Goal: Use online tool/utility: Utilize a website feature to perform a specific function

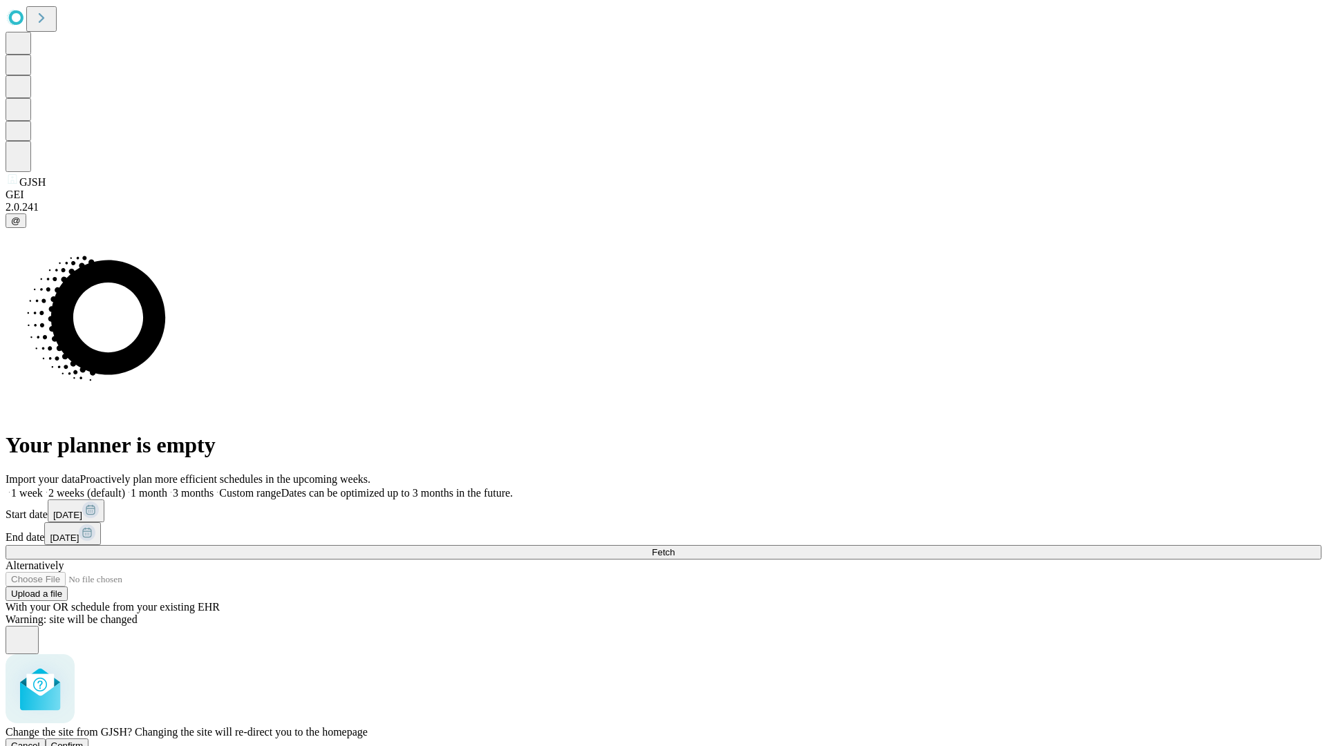
click at [84, 741] on span "Confirm" at bounding box center [67, 746] width 32 height 10
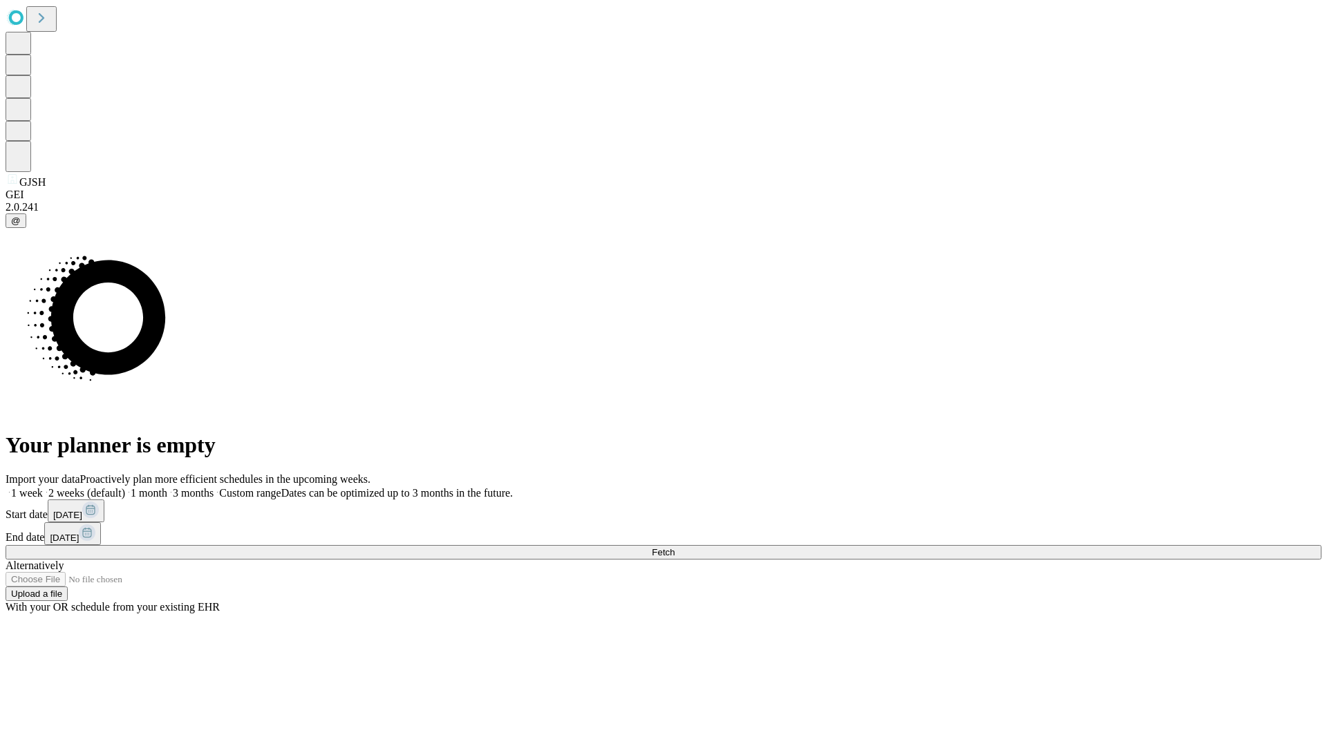
click at [43, 487] on label "1 week" at bounding box center [24, 493] width 37 height 12
click at [674, 547] on span "Fetch" at bounding box center [663, 552] width 23 height 10
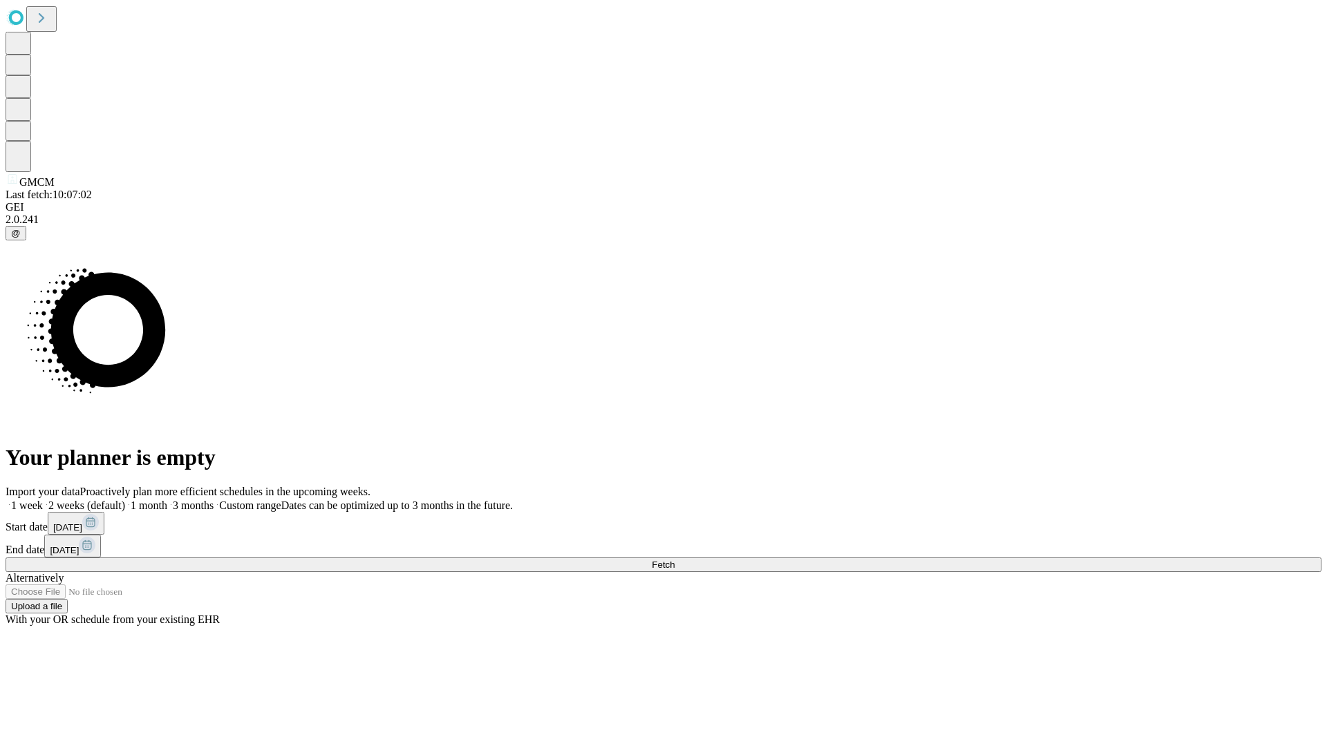
click at [43, 500] on label "1 week" at bounding box center [24, 506] width 37 height 12
click at [674, 560] on span "Fetch" at bounding box center [663, 565] width 23 height 10
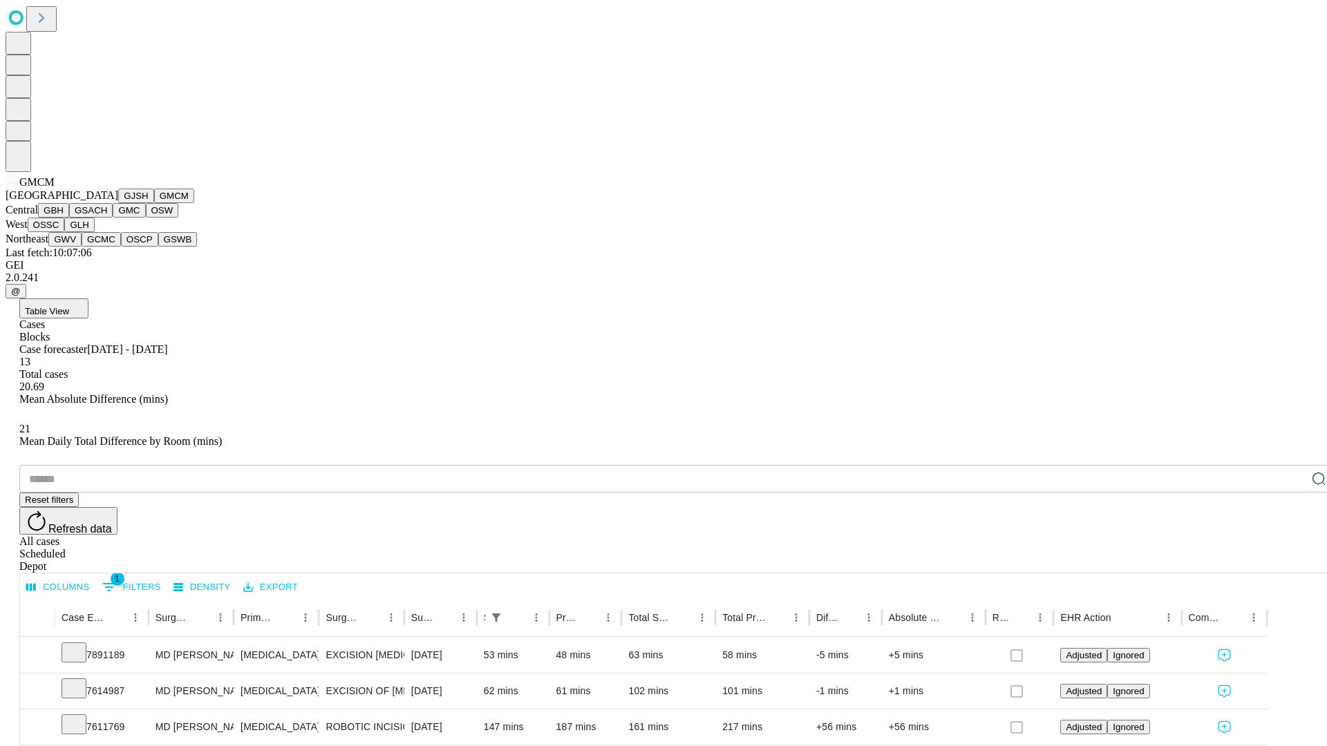
click at [69, 218] on button "GBH" at bounding box center [53, 210] width 31 height 15
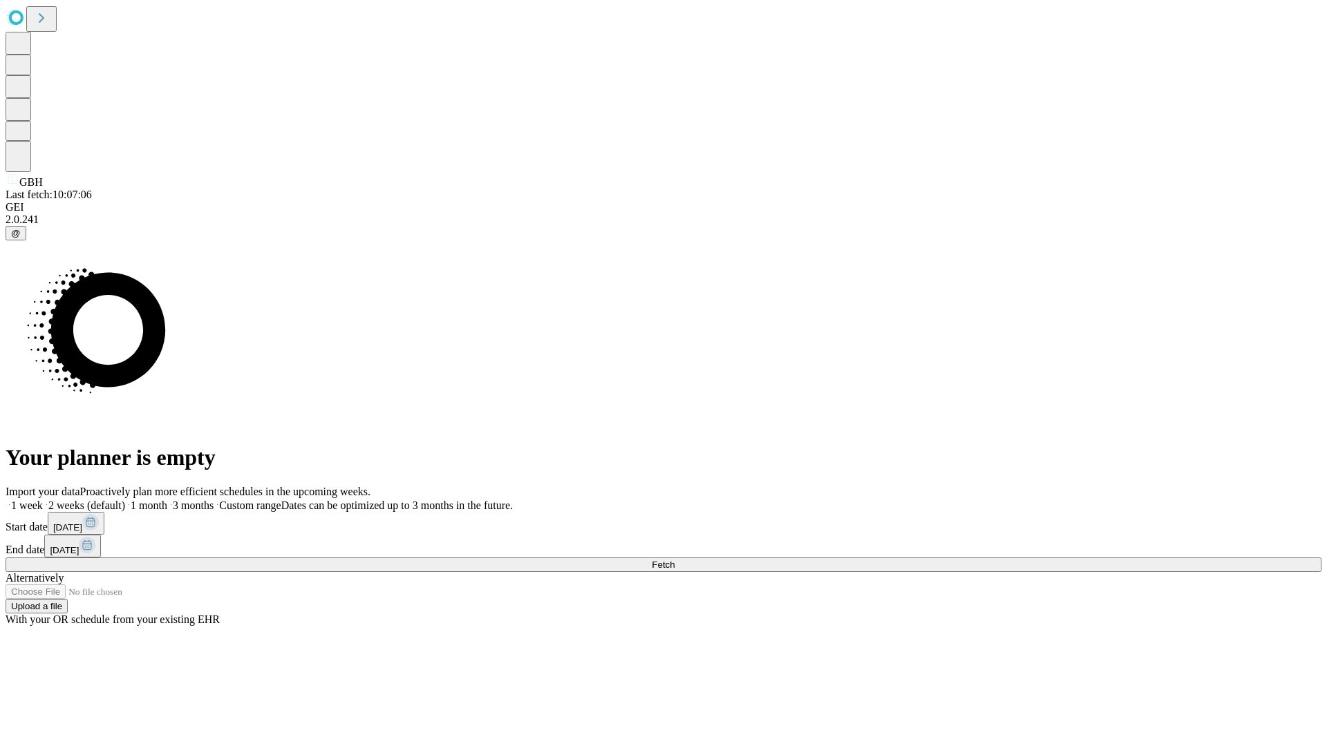
click at [43, 500] on label "1 week" at bounding box center [24, 506] width 37 height 12
click at [674, 560] on span "Fetch" at bounding box center [663, 565] width 23 height 10
click at [43, 500] on label "1 week" at bounding box center [24, 506] width 37 height 12
click at [674, 560] on span "Fetch" at bounding box center [663, 565] width 23 height 10
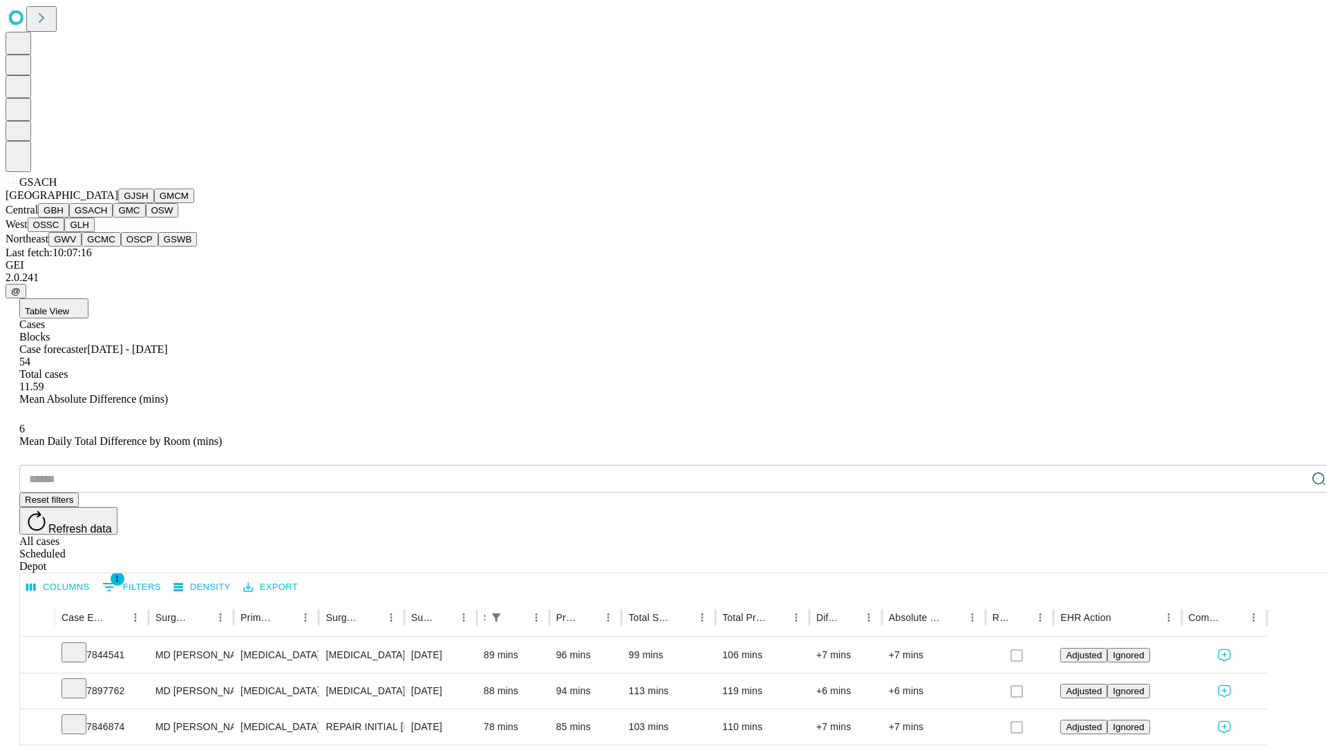
click at [113, 218] on button "GMC" at bounding box center [129, 210] width 32 height 15
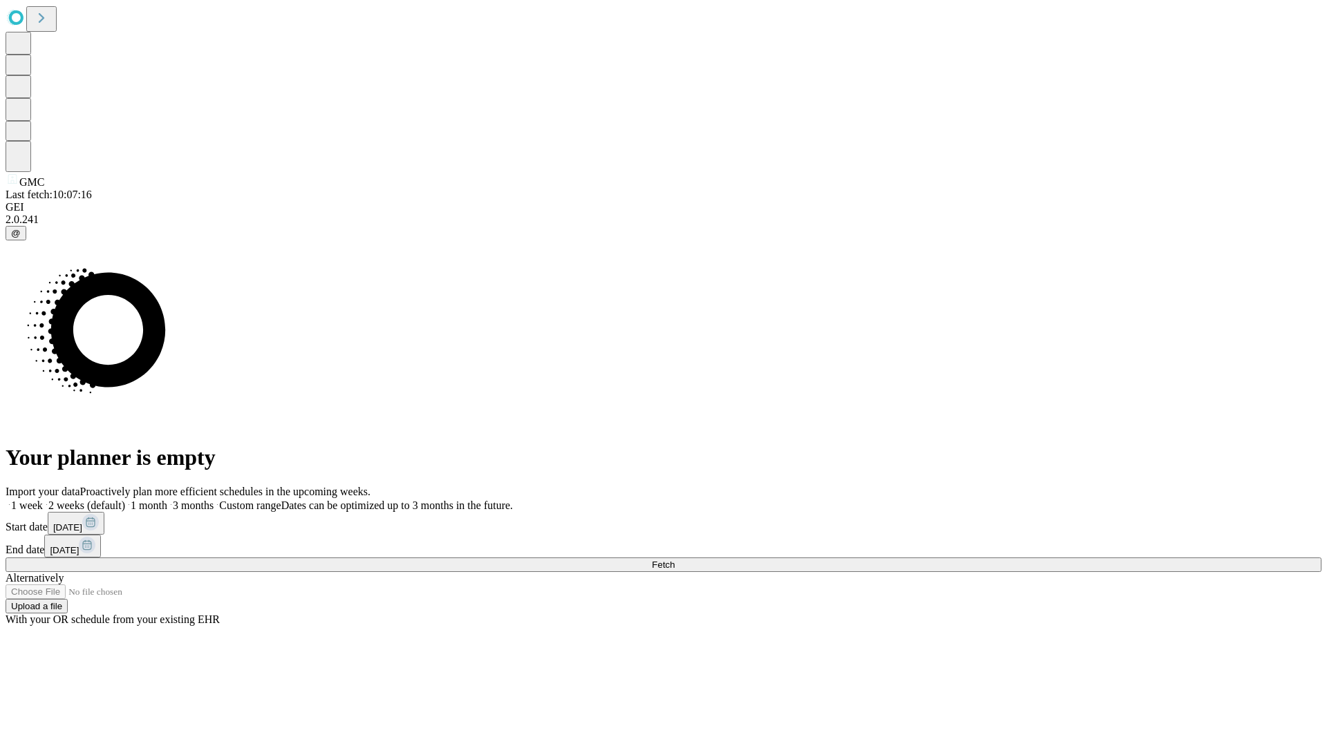
click at [43, 500] on label "1 week" at bounding box center [24, 506] width 37 height 12
click at [674, 560] on span "Fetch" at bounding box center [663, 565] width 23 height 10
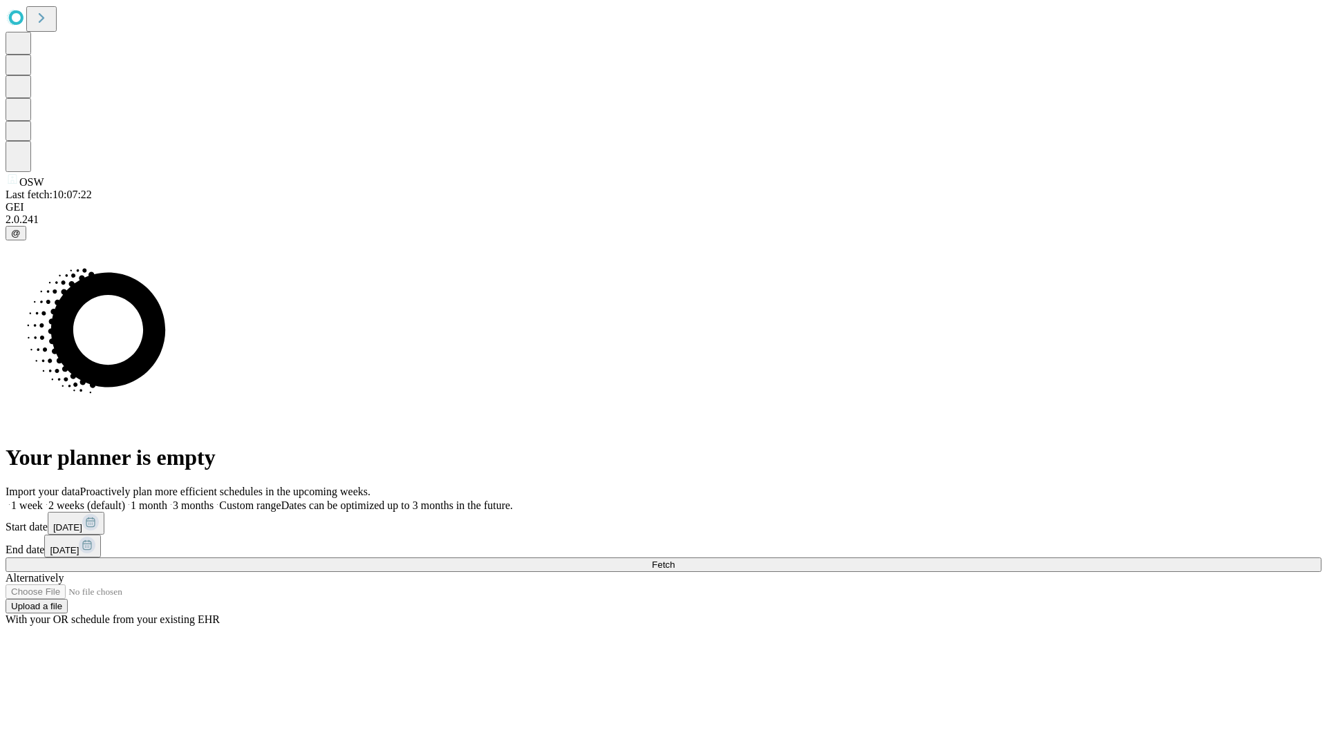
click at [43, 500] on label "1 week" at bounding box center [24, 506] width 37 height 12
click at [674, 560] on span "Fetch" at bounding box center [663, 565] width 23 height 10
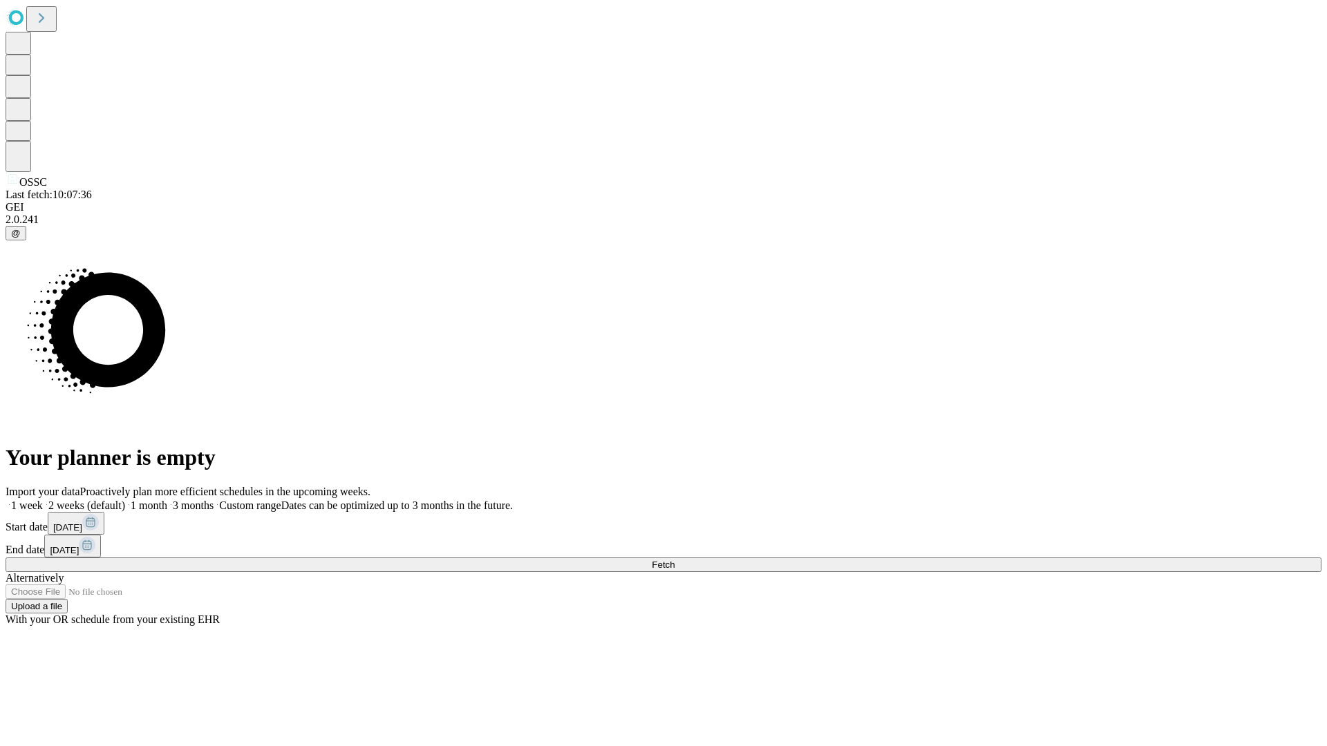
click at [43, 500] on label "1 week" at bounding box center [24, 506] width 37 height 12
click at [674, 560] on span "Fetch" at bounding box center [663, 565] width 23 height 10
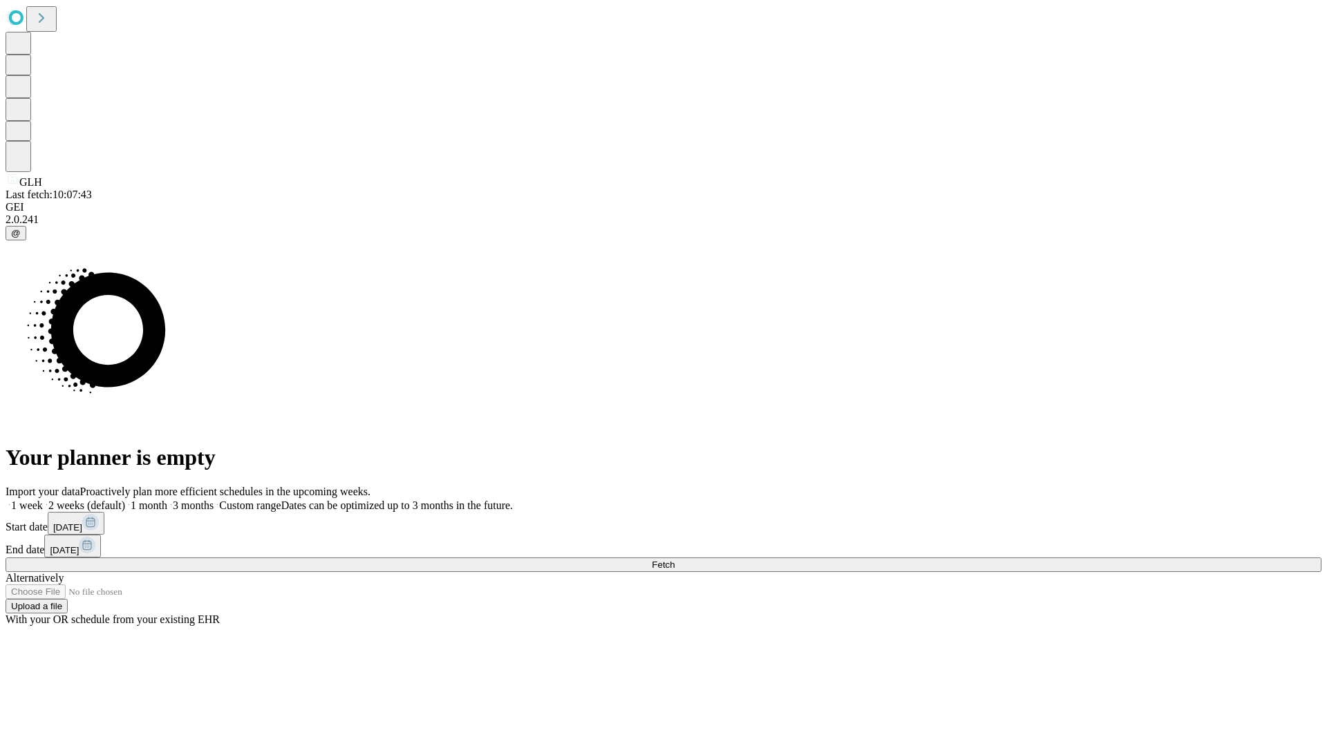
click at [43, 500] on label "1 week" at bounding box center [24, 506] width 37 height 12
click at [674, 560] on span "Fetch" at bounding box center [663, 565] width 23 height 10
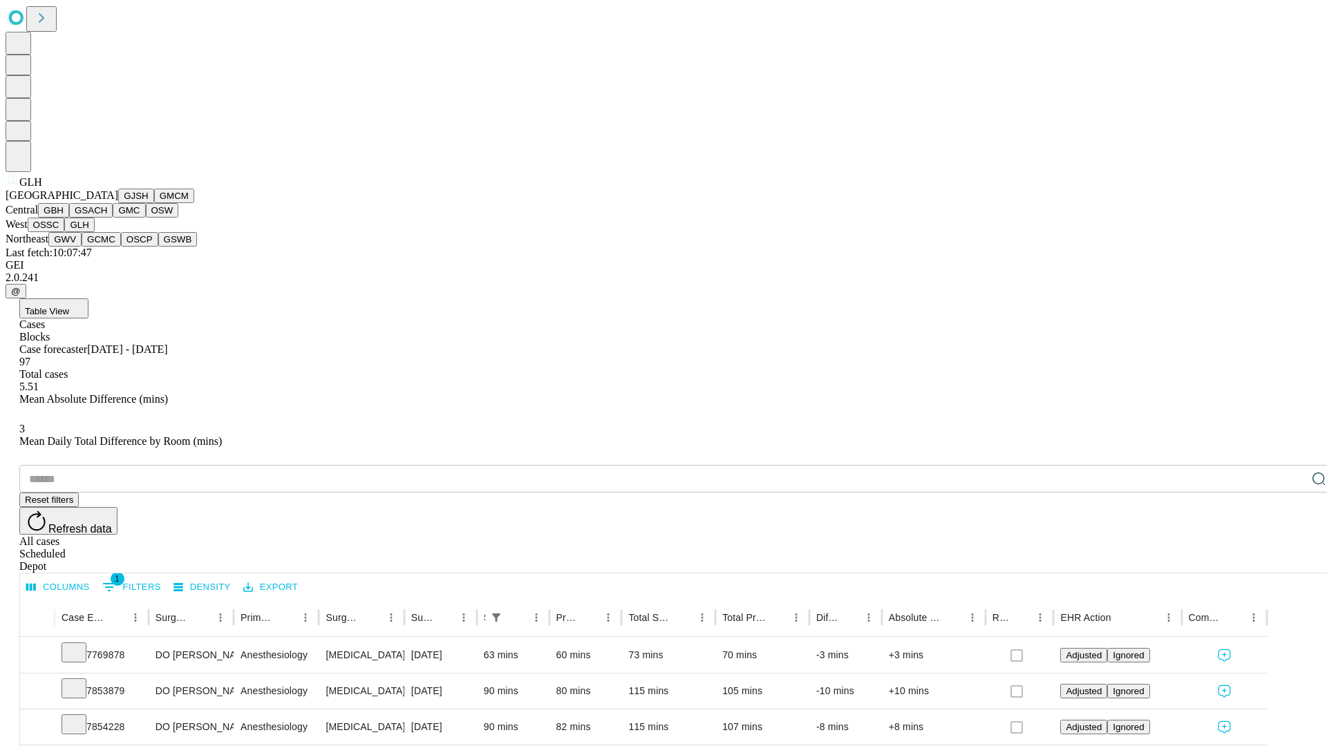
click at [82, 247] on button "GWV" at bounding box center [64, 239] width 33 height 15
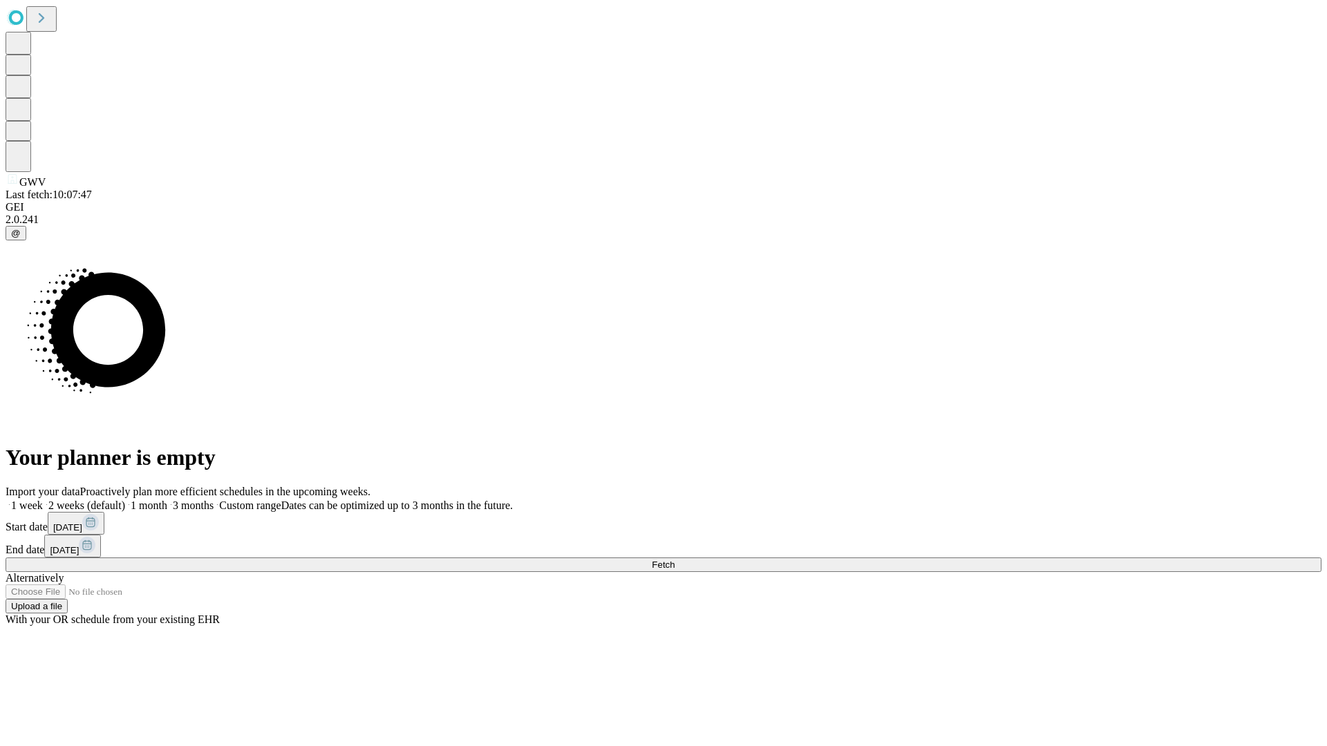
click at [43, 500] on label "1 week" at bounding box center [24, 506] width 37 height 12
click at [674, 560] on span "Fetch" at bounding box center [663, 565] width 23 height 10
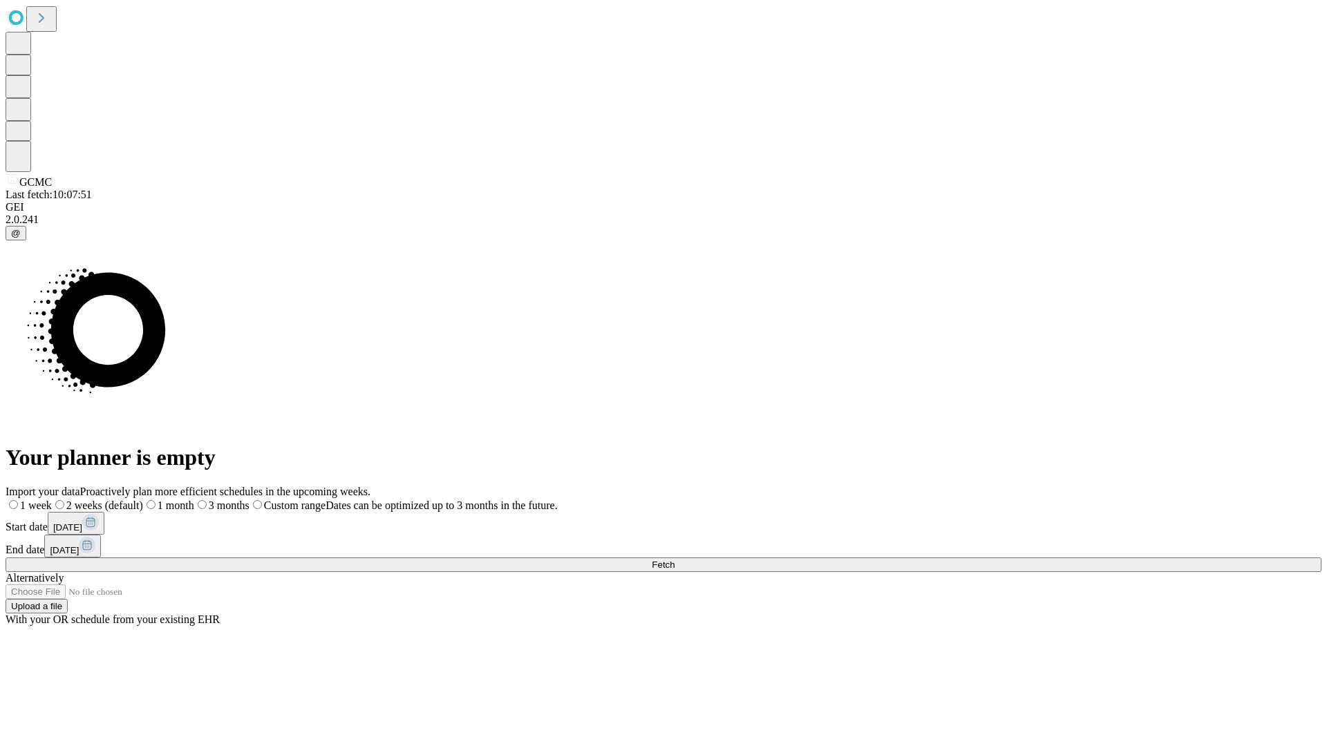
click at [52, 500] on label "1 week" at bounding box center [29, 506] width 46 height 12
click at [674, 560] on span "Fetch" at bounding box center [663, 565] width 23 height 10
click at [43, 500] on label "1 week" at bounding box center [24, 506] width 37 height 12
click at [674, 560] on span "Fetch" at bounding box center [663, 565] width 23 height 10
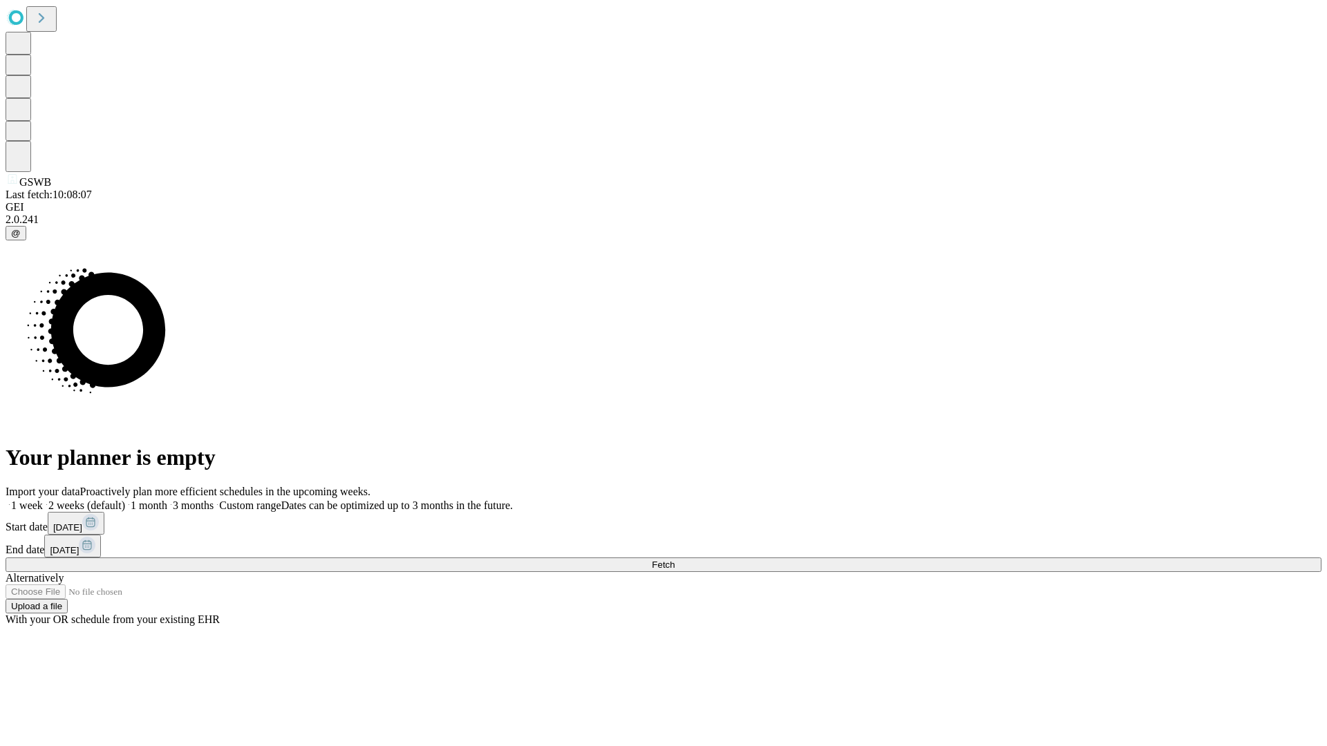
click at [43, 500] on label "1 week" at bounding box center [24, 506] width 37 height 12
click at [674, 560] on span "Fetch" at bounding box center [663, 565] width 23 height 10
